Goal: Contribute content

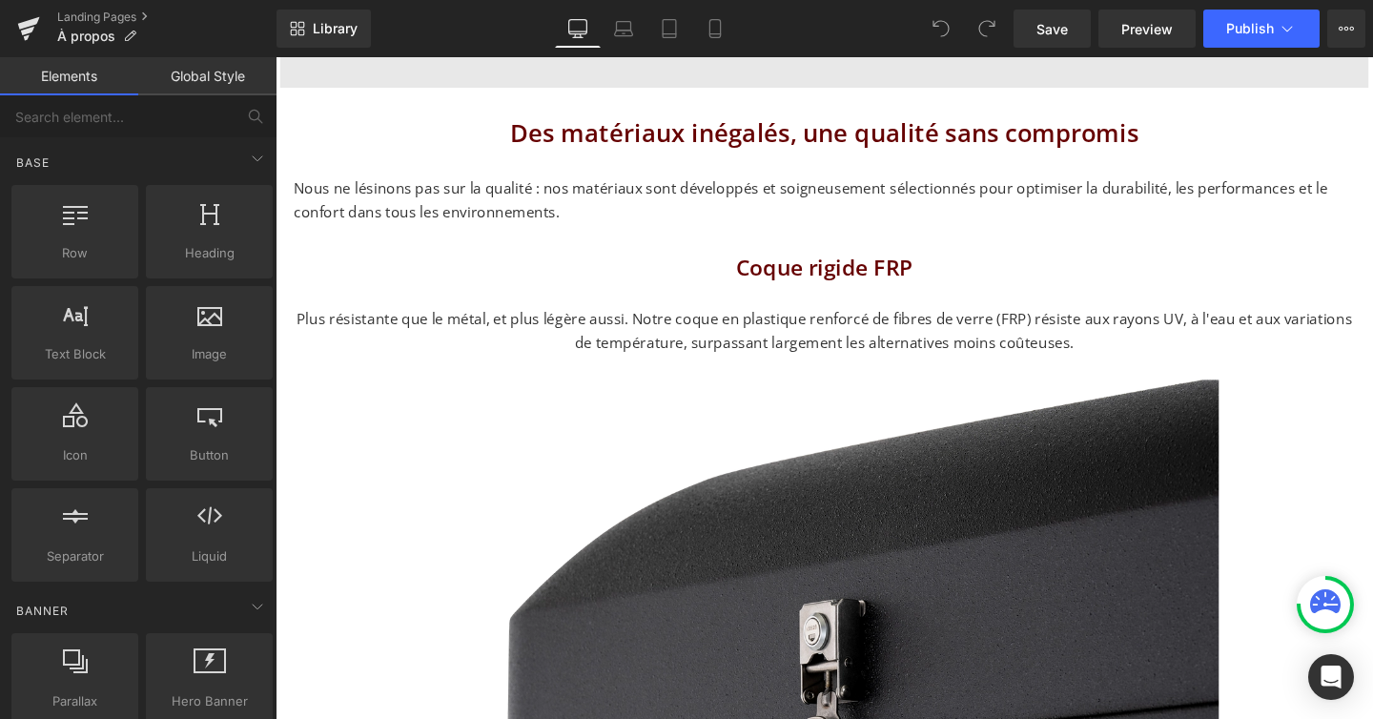
scroll to position [1943, 0]
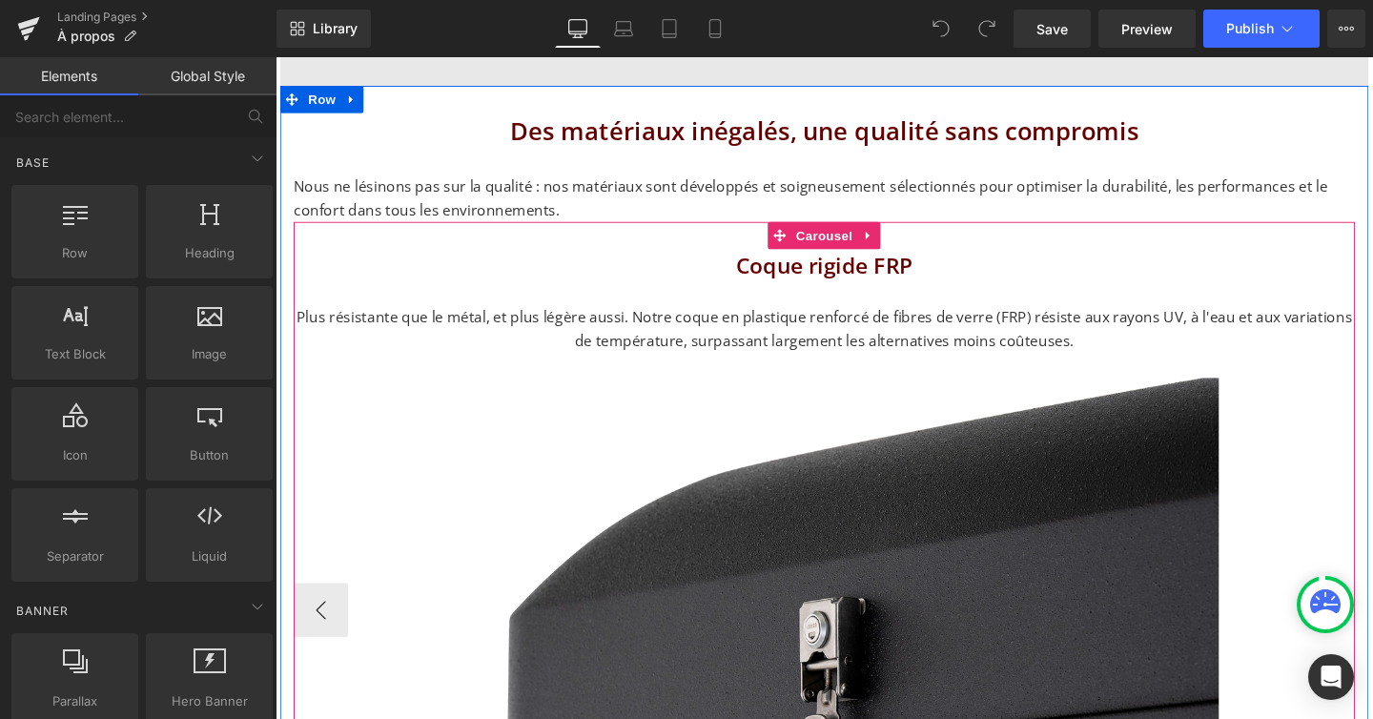
click at [1372, 610] on button "›" at bounding box center [1381, 638] width 57 height 57
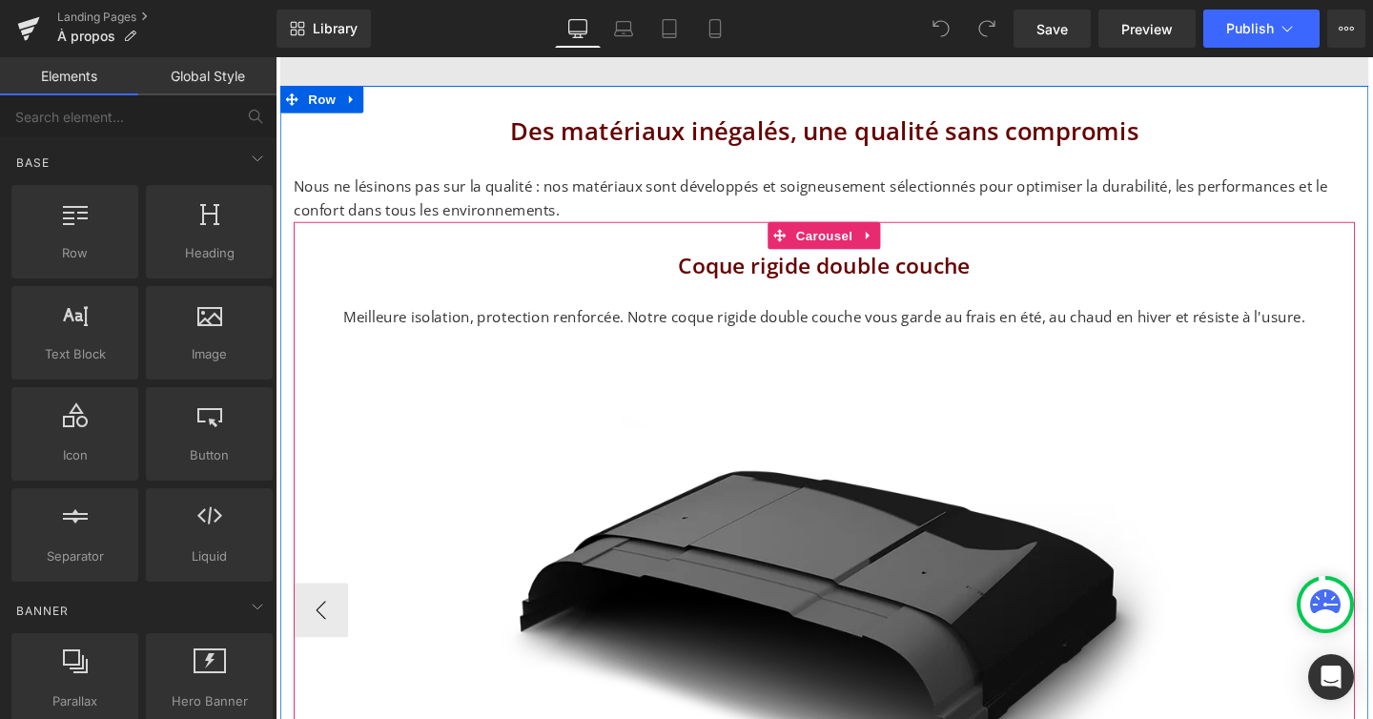
click at [1372, 610] on button "›" at bounding box center [1381, 638] width 57 height 57
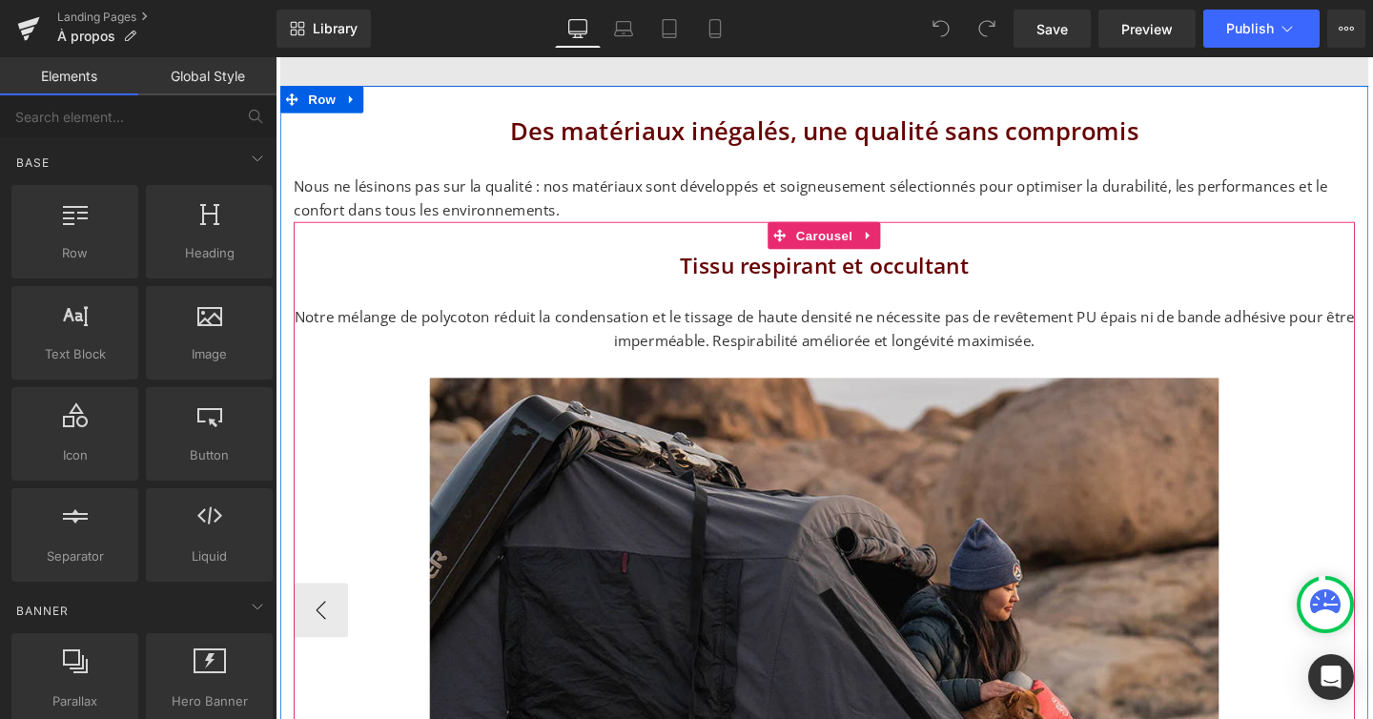
click at [1372, 610] on button "›" at bounding box center [1381, 638] width 57 height 57
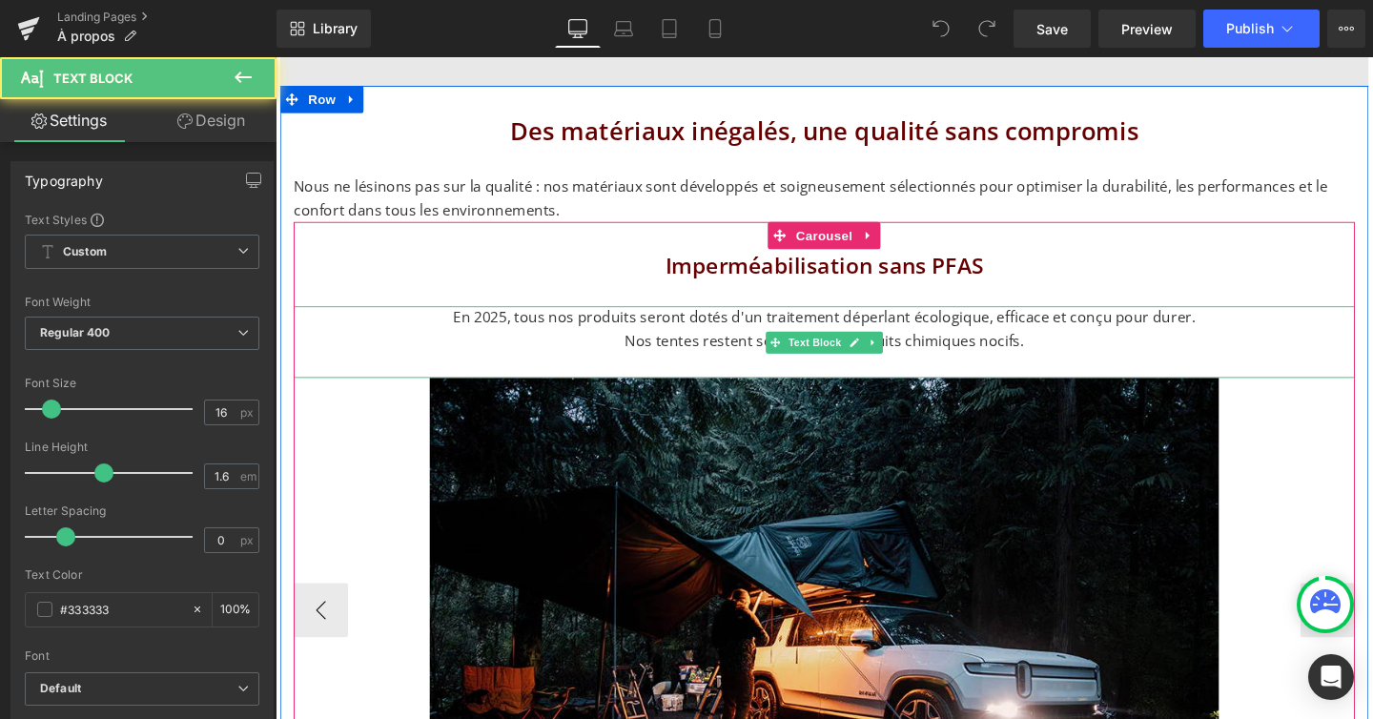
click at [627, 319] on p "En 2025, tous nos produits seront dotés d'un traitement déperlant écologique, e…" at bounding box center [852, 343] width 1115 height 49
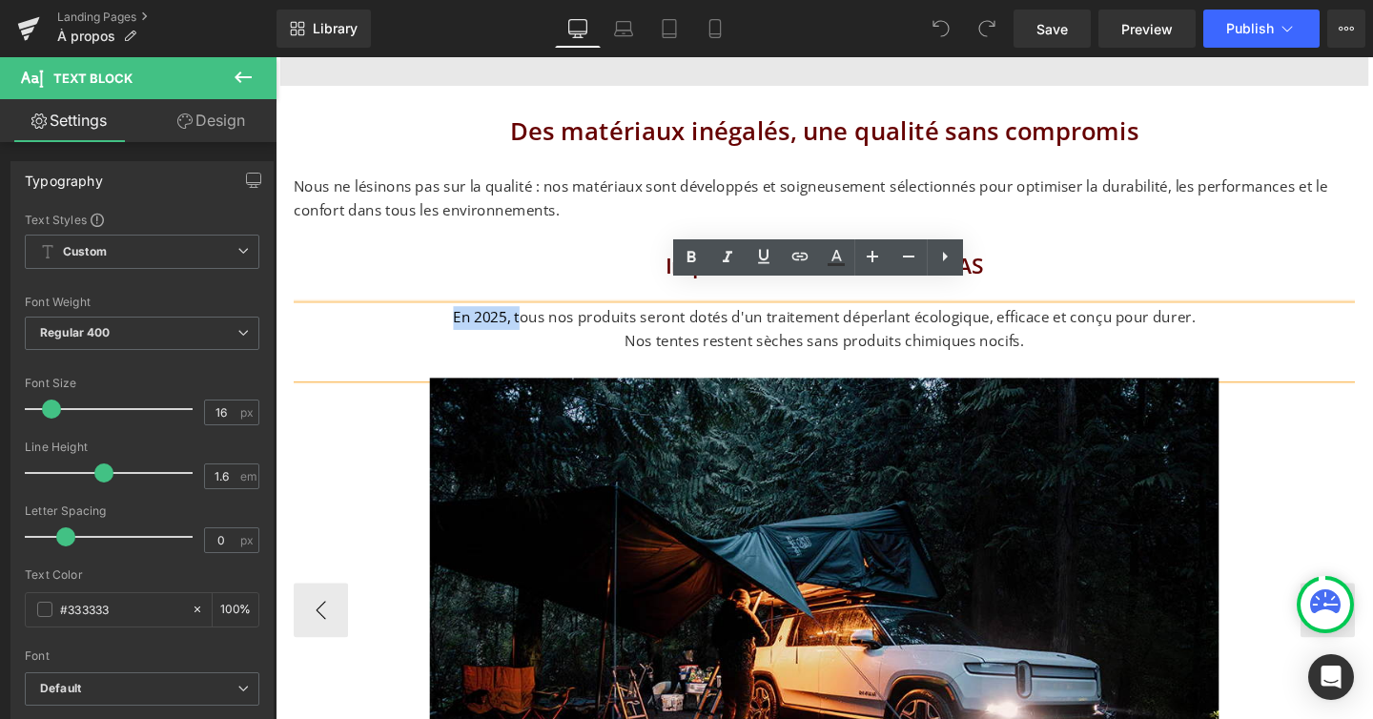
drag, startPoint x: 542, startPoint y: 310, endPoint x: 453, endPoint y: 305, distance: 89.7
click at [453, 319] on p "En 2025, tous nos produits seront dotés d'un traitement déperlant écologique, e…" at bounding box center [852, 343] width 1115 height 49
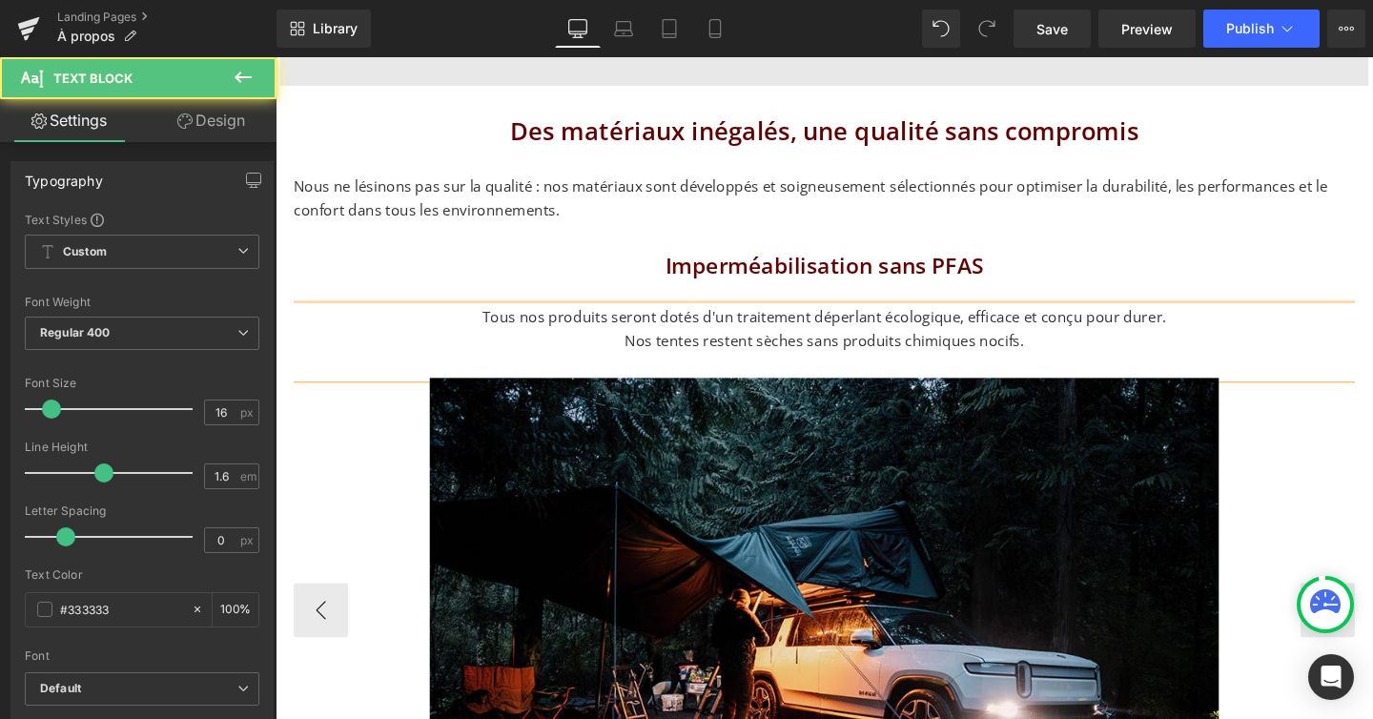
click at [652, 319] on p "Tous nos produits seront dotés d'un traitement déperlant écologique, efficace e…" at bounding box center [852, 343] width 1115 height 49
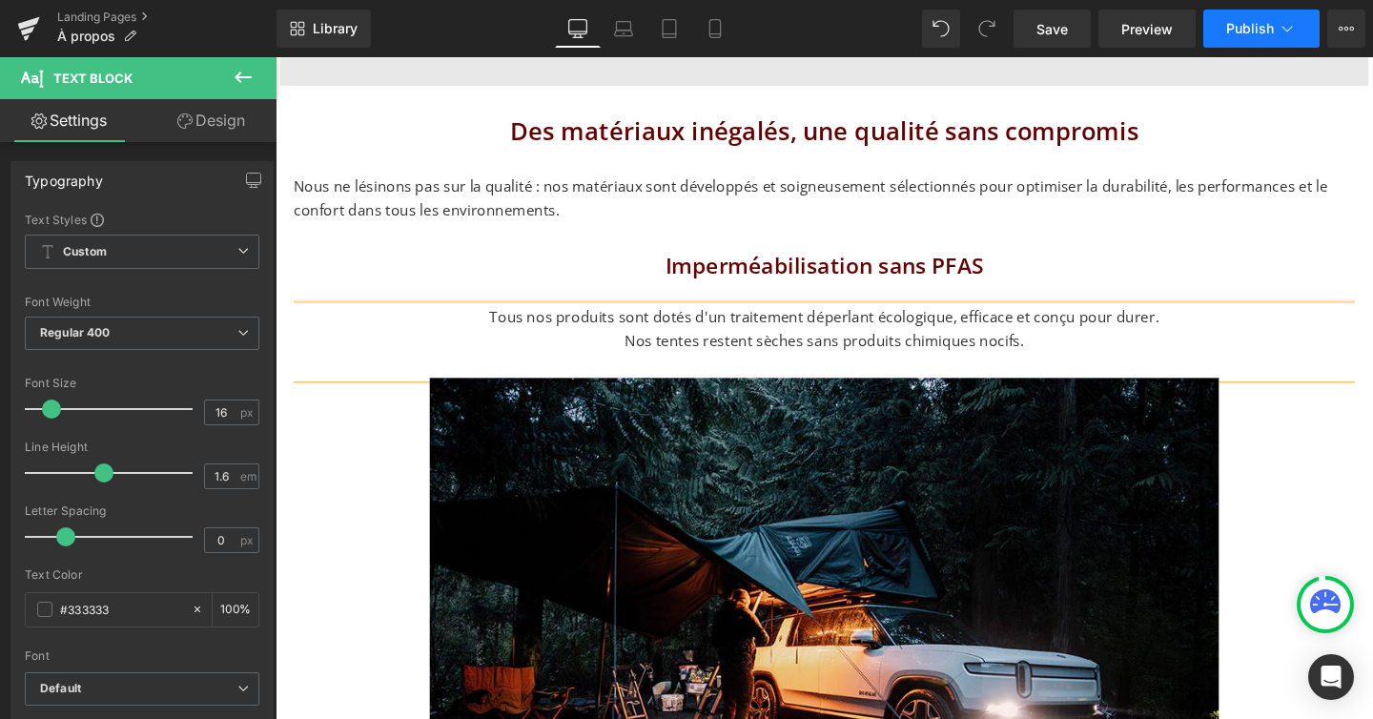
click at [1301, 25] on button "Publish" at bounding box center [1261, 29] width 116 height 38
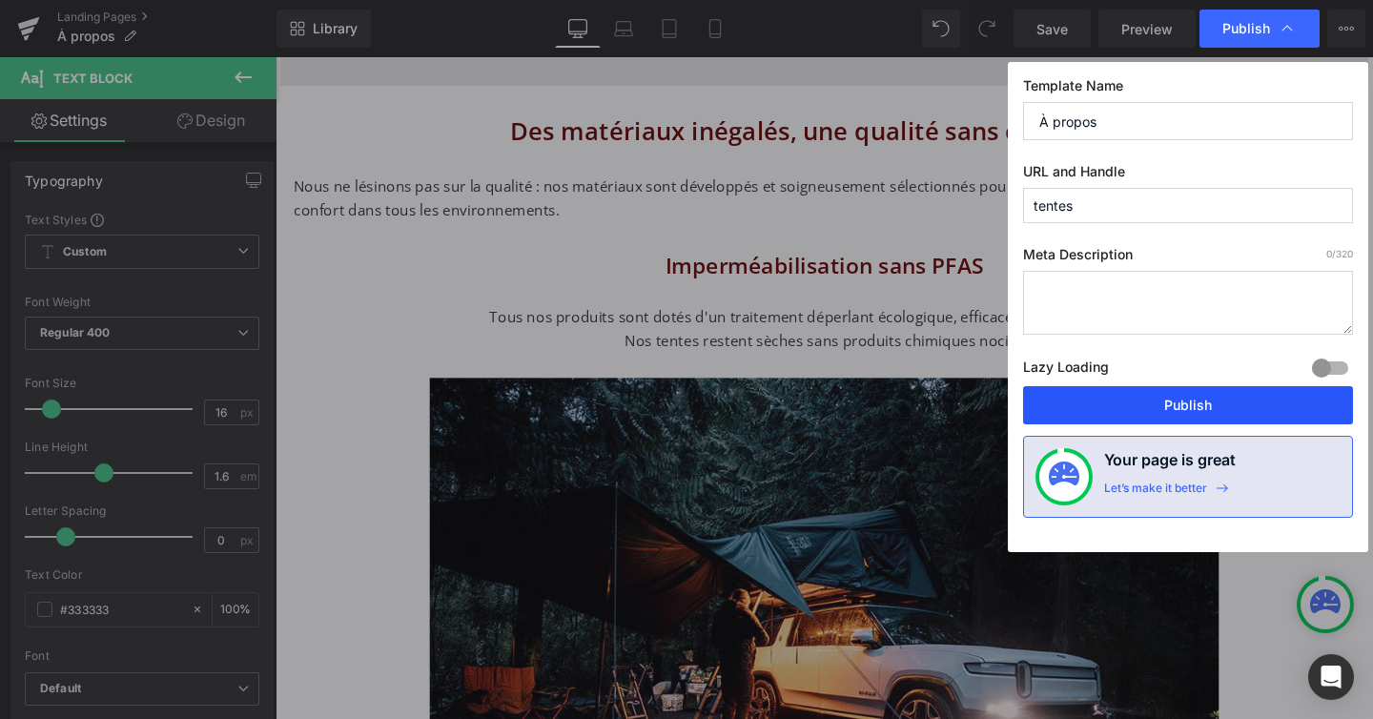
click at [1147, 400] on button "Publish" at bounding box center [1188, 405] width 330 height 38
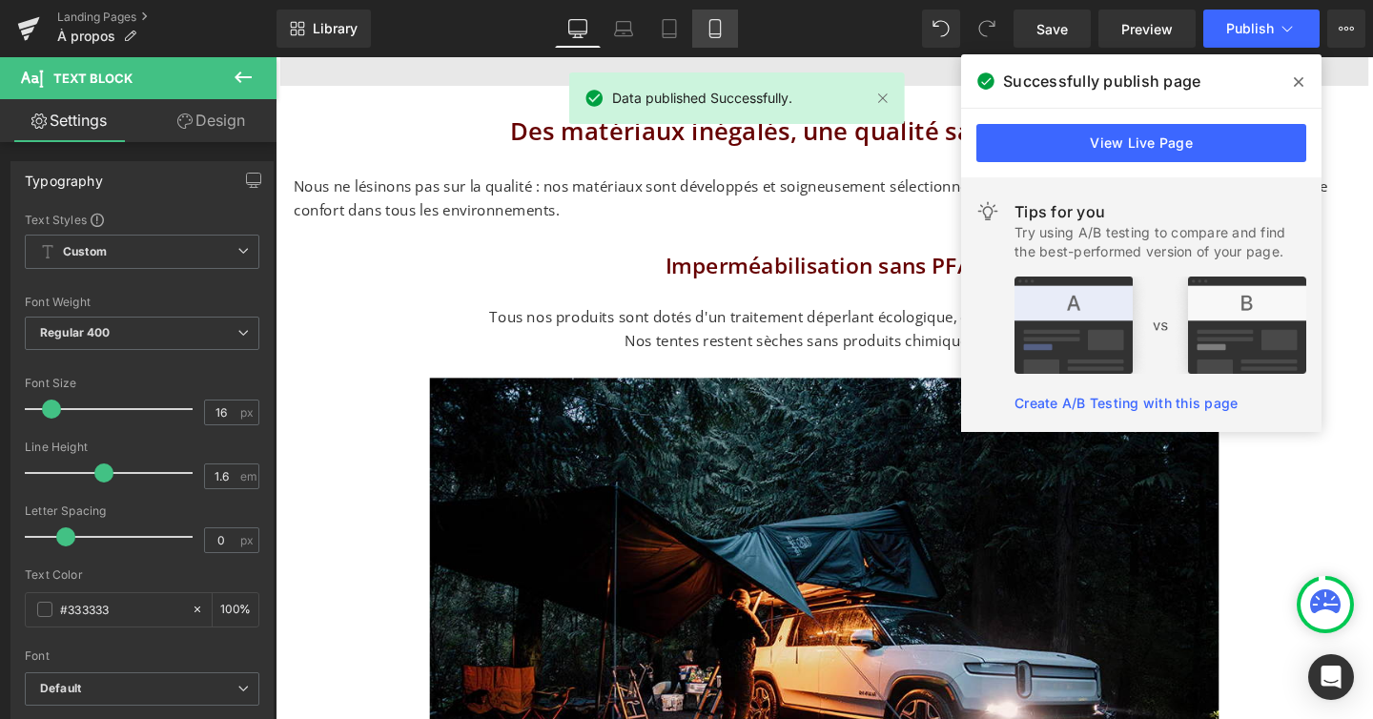
click at [711, 32] on icon at bounding box center [715, 28] width 19 height 19
type input "100"
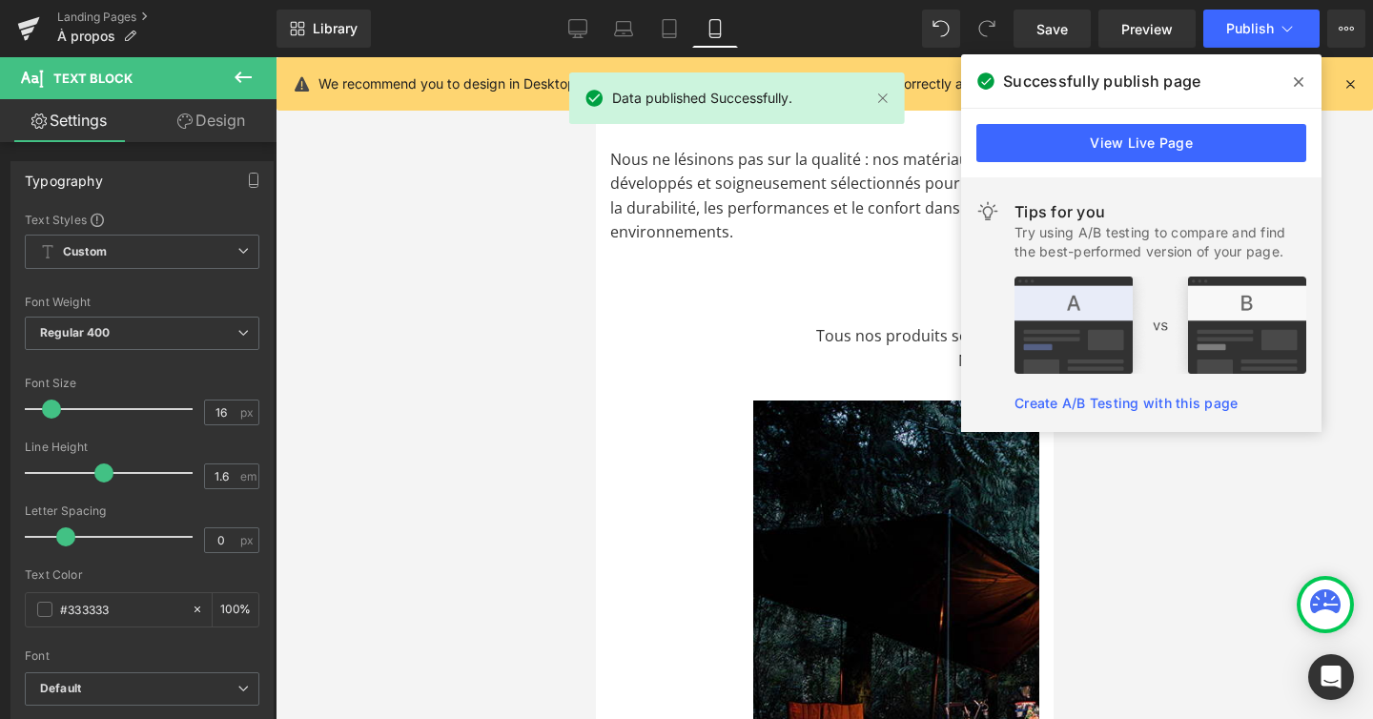
scroll to position [1812, 0]
